Goal: Task Accomplishment & Management: Manage account settings

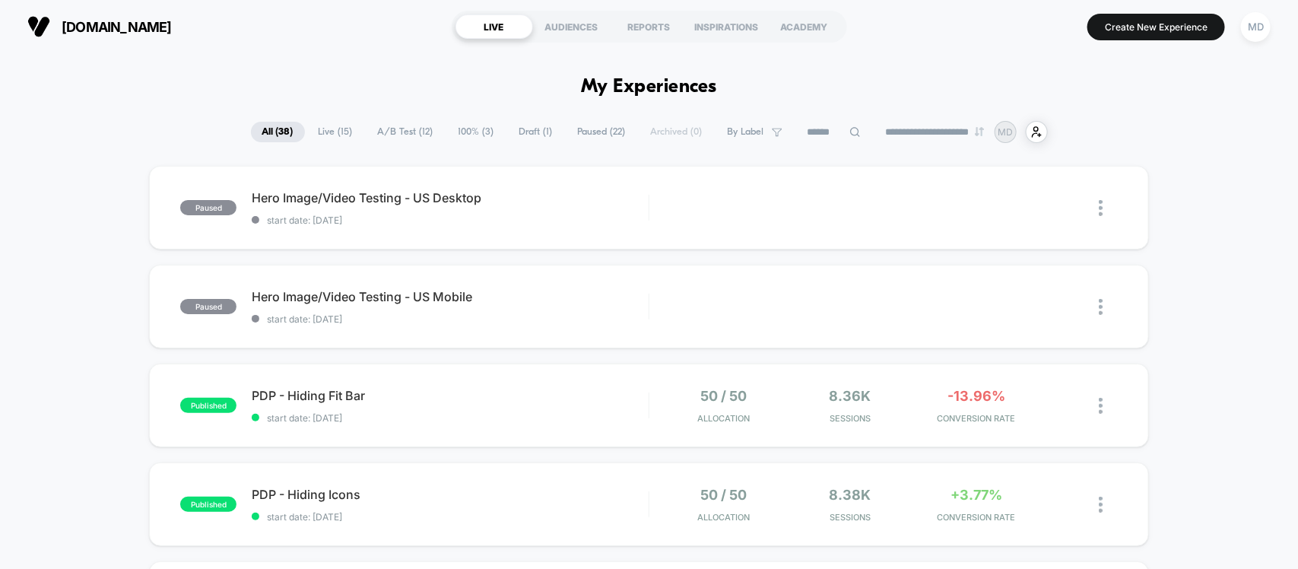
click at [328, 137] on span "Live ( 15 )" at bounding box center [335, 132] width 57 height 21
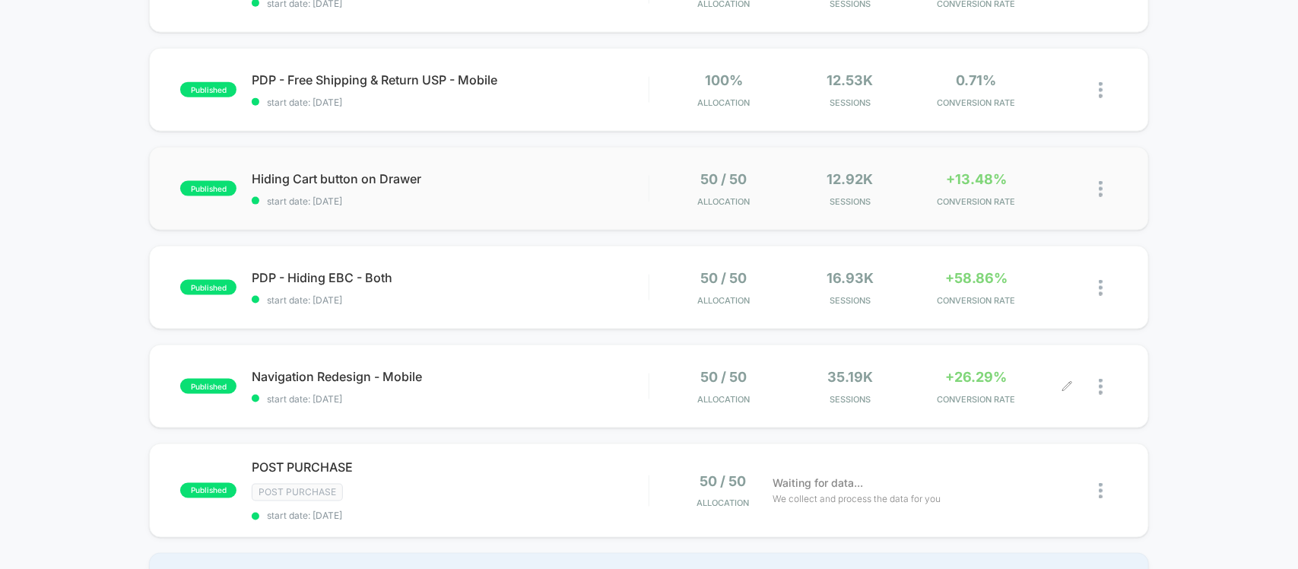
scroll to position [950, 0]
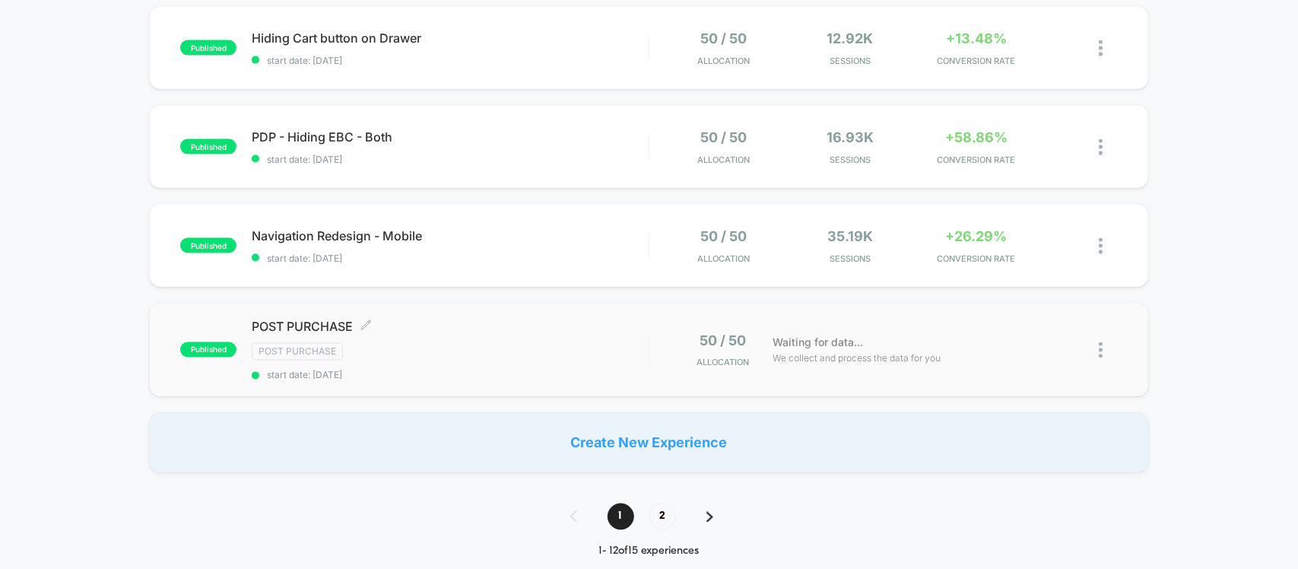
click at [564, 344] on div "Post Purchase" at bounding box center [450, 351] width 396 height 17
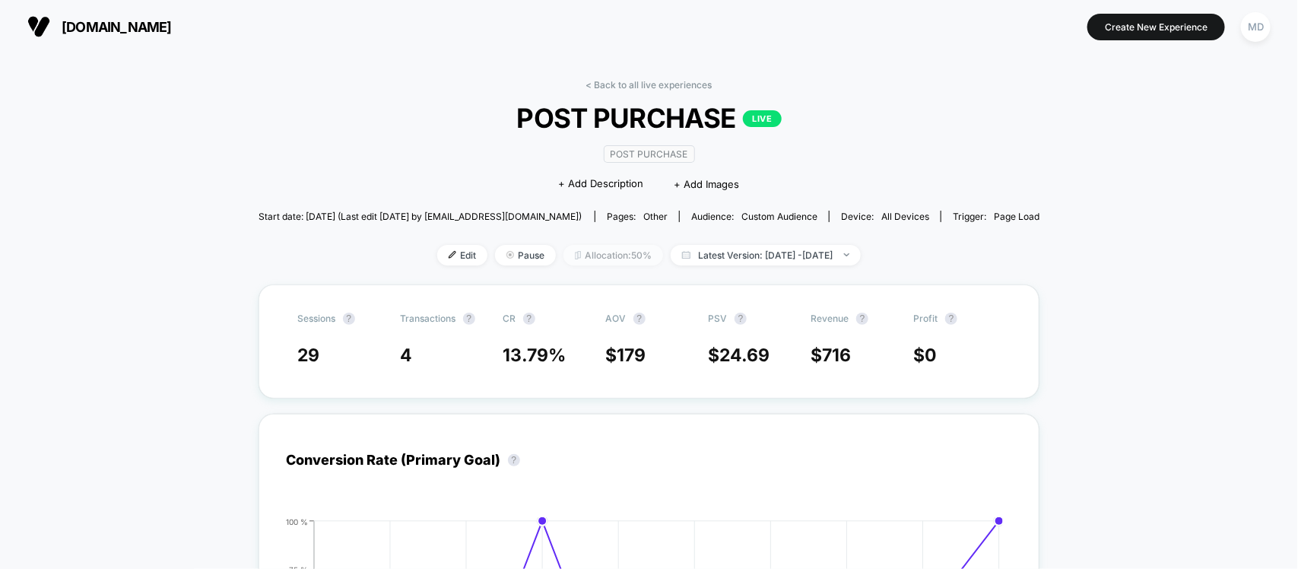
click at [594, 255] on span "Allocation: 50%" at bounding box center [613, 255] width 100 height 21
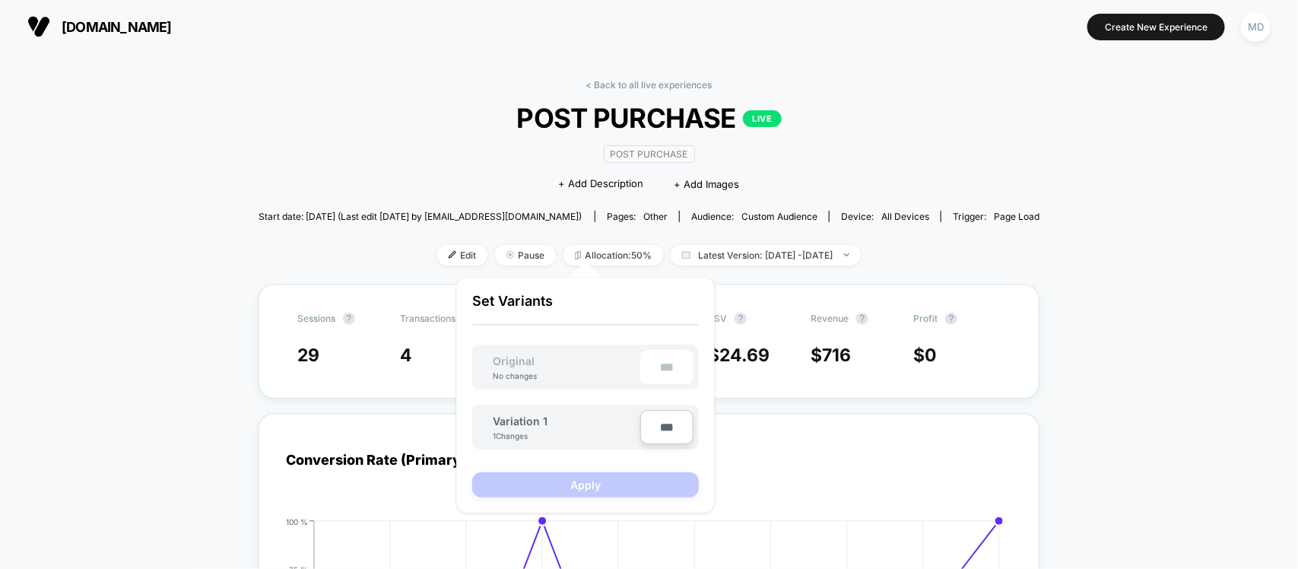
click at [312, 249] on div "Edit Pause Allocation: 50% Latest Version: [DATE] - [DATE]" at bounding box center [648, 255] width 781 height 21
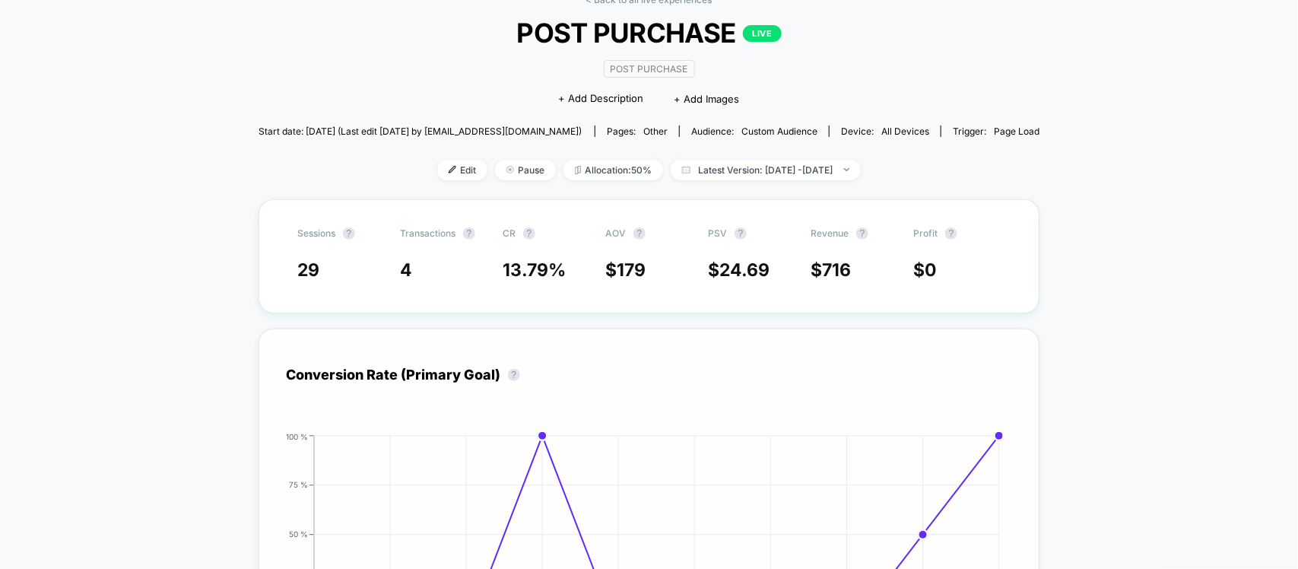
scroll to position [52, 0]
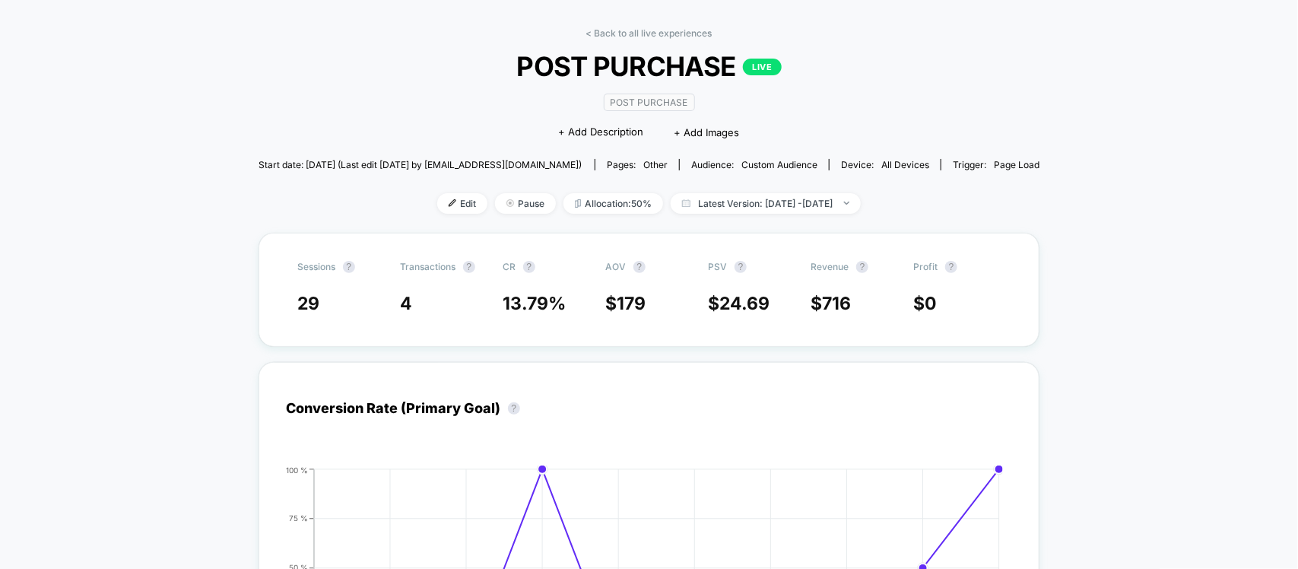
click at [890, 164] on span "all devices" at bounding box center [905, 164] width 48 height 11
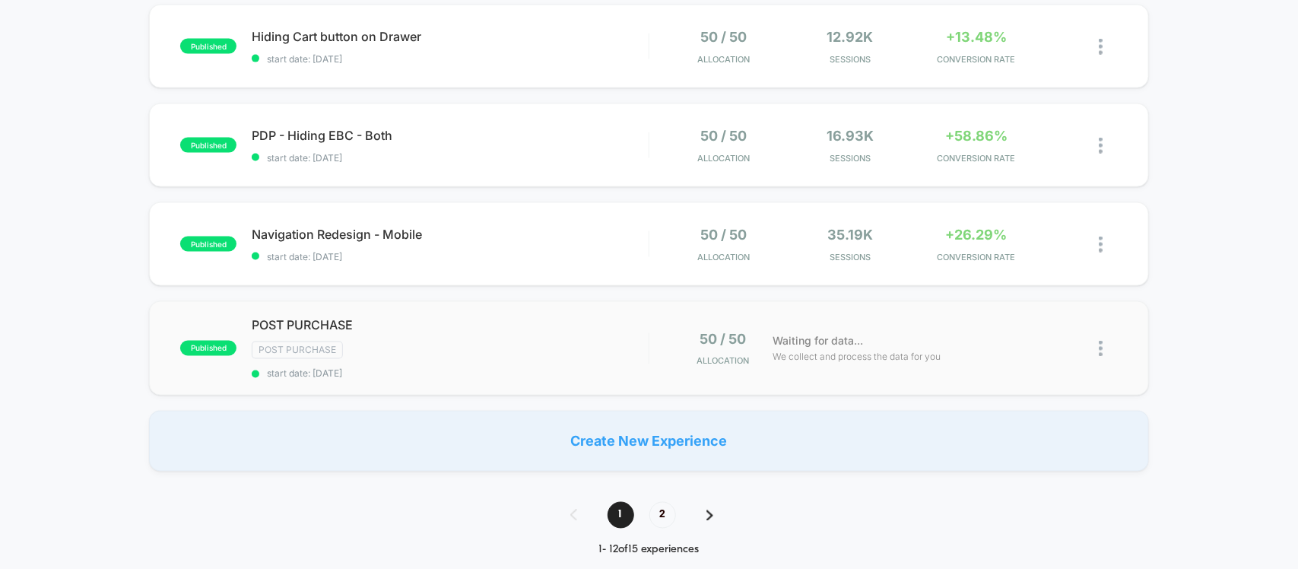
scroll to position [950, 0]
click at [1111, 350] on div at bounding box center [1108, 350] width 19 height 36
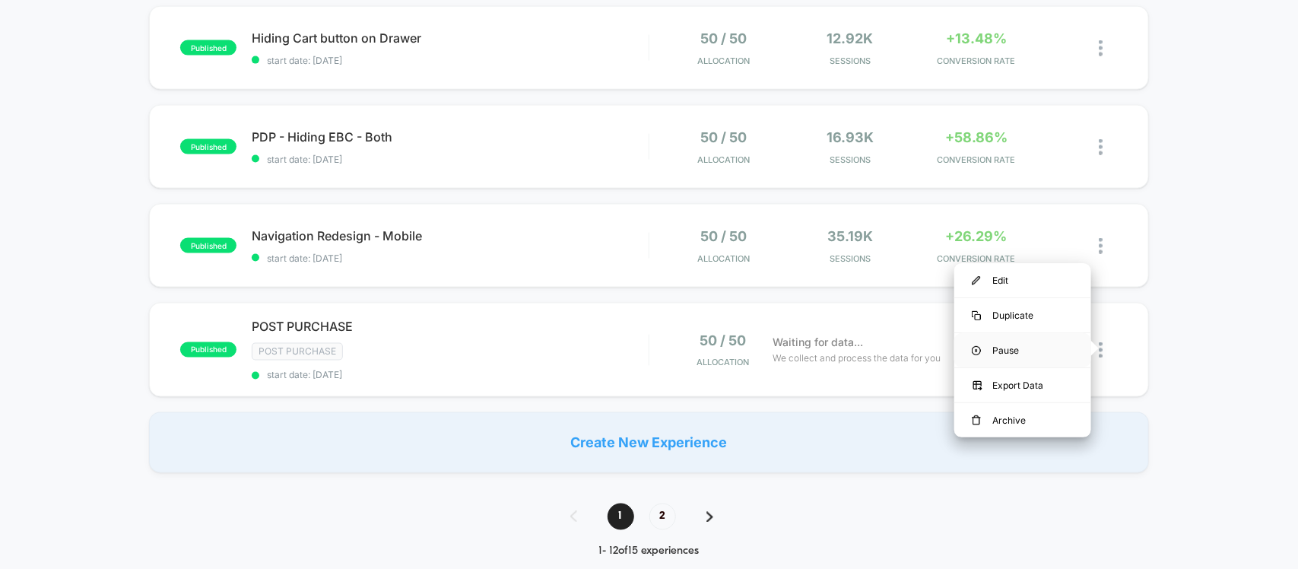
click at [1019, 337] on div "Pause" at bounding box center [1022, 350] width 137 height 34
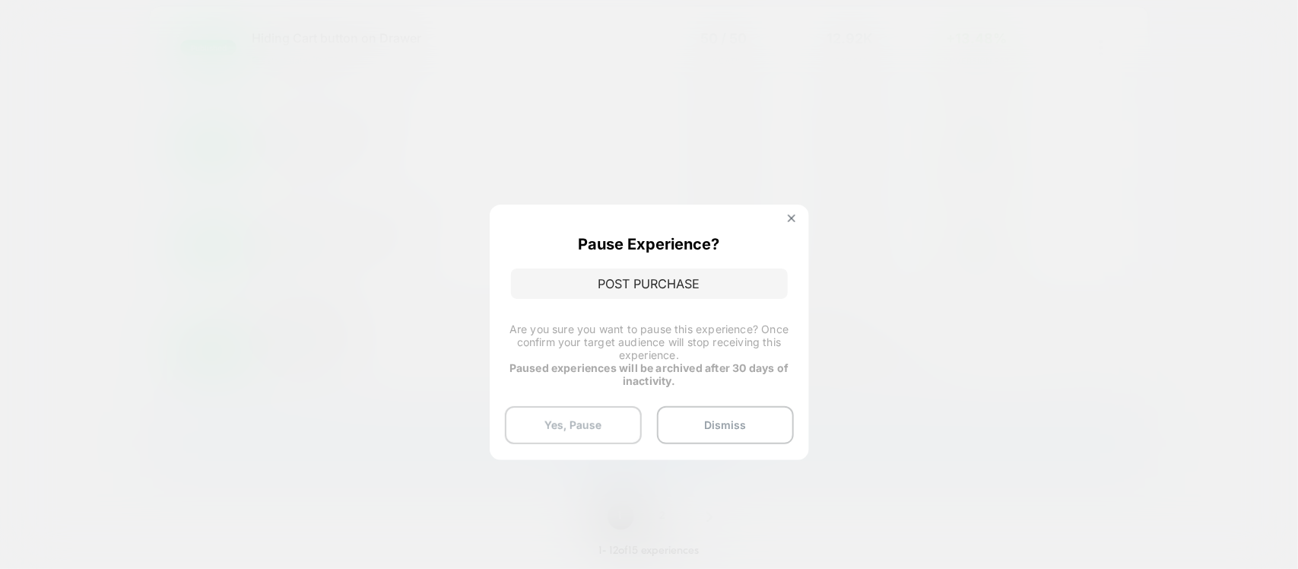
click at [603, 415] on button "Yes, Pause" at bounding box center [573, 425] width 137 height 38
